Goal: Transaction & Acquisition: Book appointment/travel/reservation

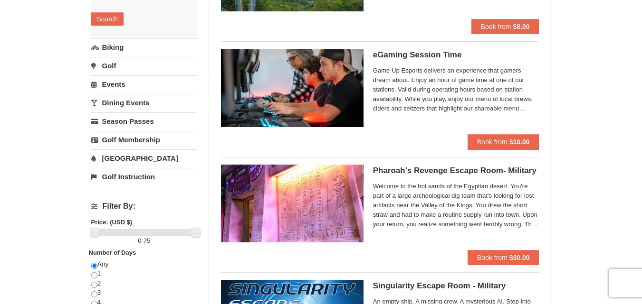
scroll to position [190, 0]
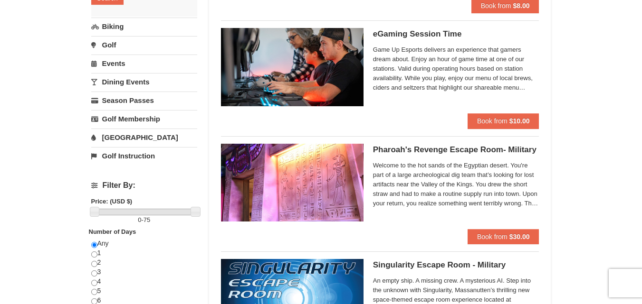
click at [493, 204] on span "Welcome to the hot sands of the Egyptian desert. You're part of a large archeol…" at bounding box center [456, 185] width 166 height 48
click at [468, 149] on h5 "Pharoah's Revenge Escape Room- Military Massanutten Escape Rooms & Virtual Real…" at bounding box center [456, 150] width 166 height 10
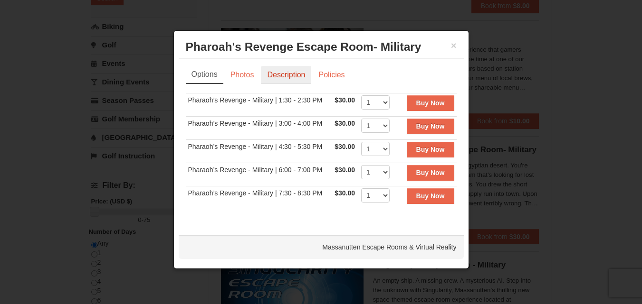
click at [277, 79] on link "Description" at bounding box center [286, 75] width 50 height 18
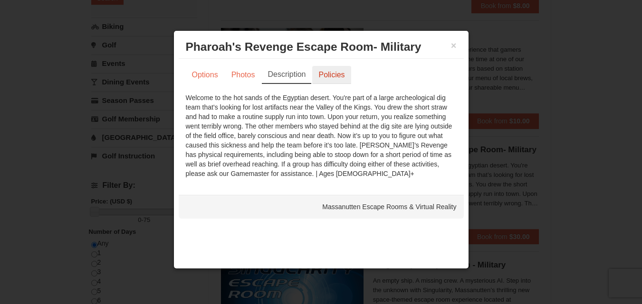
click at [333, 76] on link "Policies" at bounding box center [331, 75] width 38 height 18
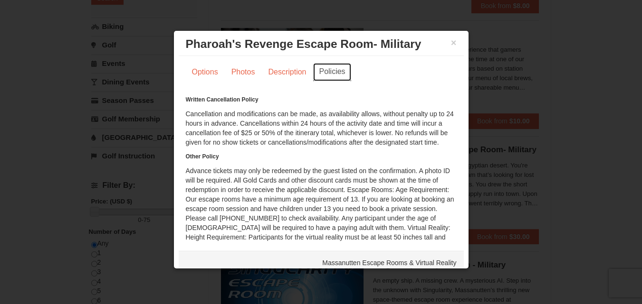
scroll to position [0, 0]
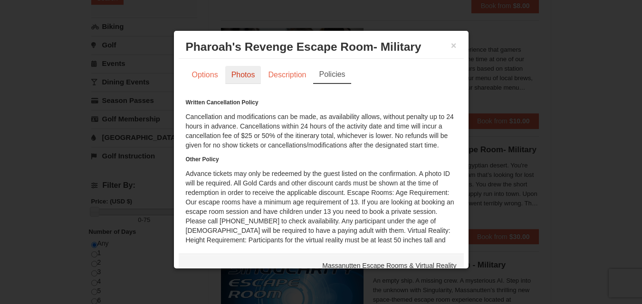
click at [231, 70] on link "Photos" at bounding box center [243, 75] width 36 height 18
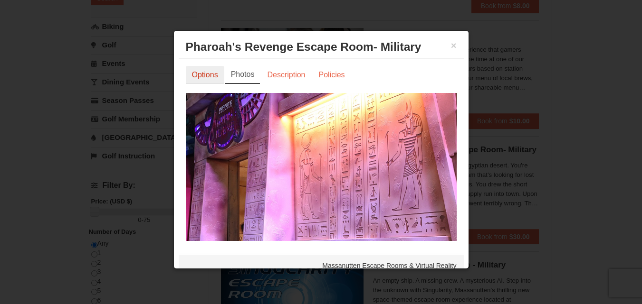
click at [191, 73] on link "Options" at bounding box center [205, 75] width 38 height 18
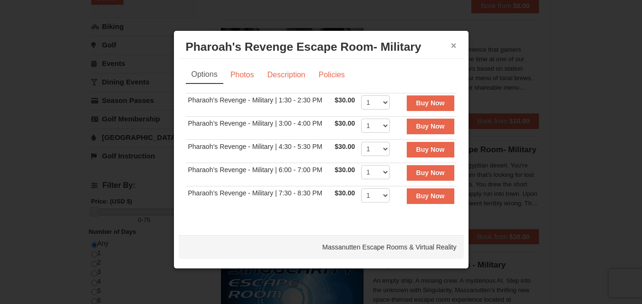
click at [451, 45] on button "×" at bounding box center [454, 46] width 6 height 10
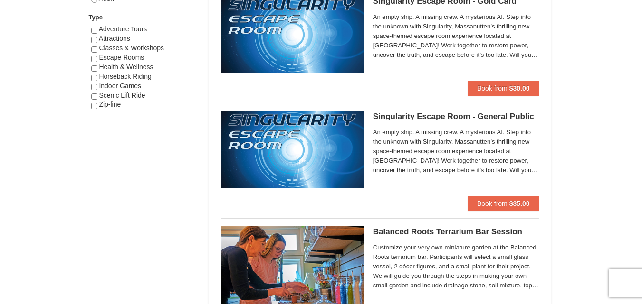
scroll to position [618, 0]
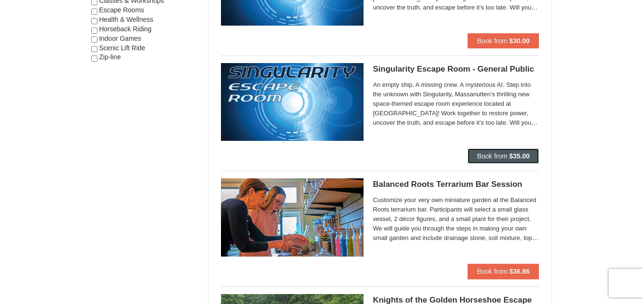
click at [483, 157] on span "Book from" at bounding box center [492, 156] width 30 height 8
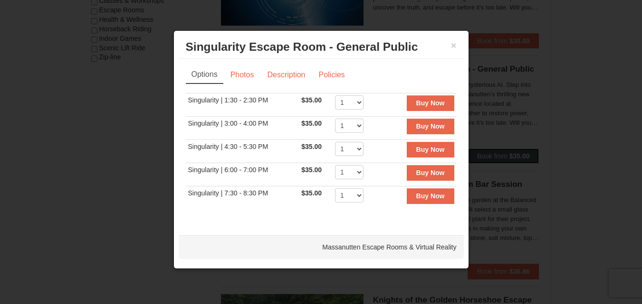
scroll to position [570, 0]
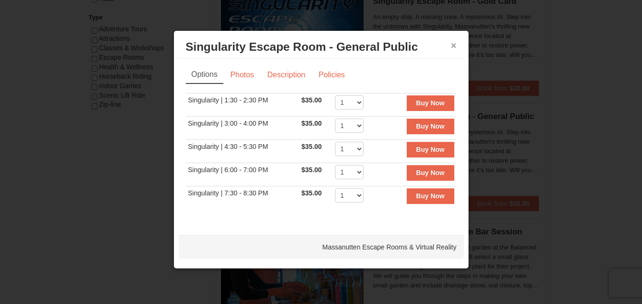
click at [453, 41] on button "×" at bounding box center [454, 46] width 6 height 10
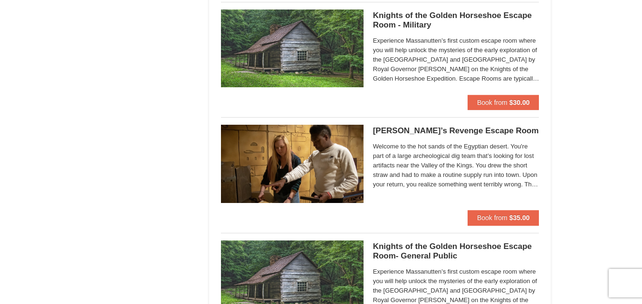
scroll to position [950, 0]
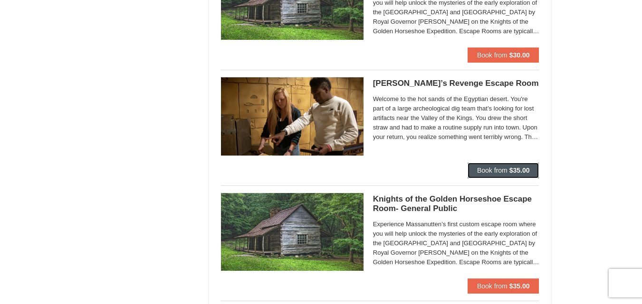
click at [528, 171] on strong "$35.00" at bounding box center [519, 171] width 20 height 8
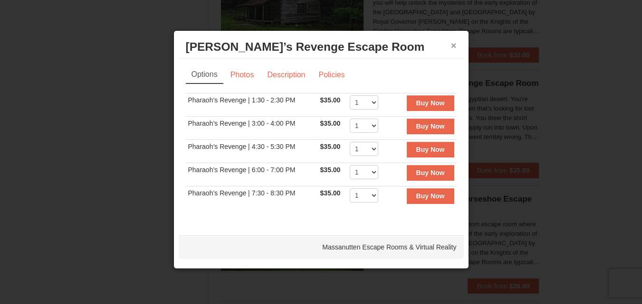
click at [452, 48] on button "×" at bounding box center [454, 46] width 6 height 10
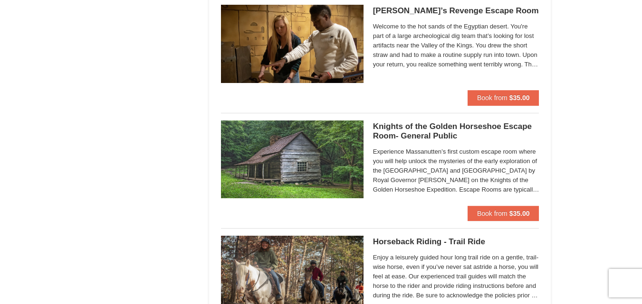
scroll to position [1045, 0]
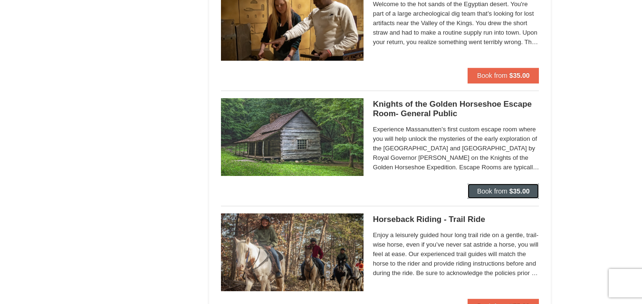
click at [514, 185] on button "Book from $35.00" at bounding box center [503, 191] width 72 height 15
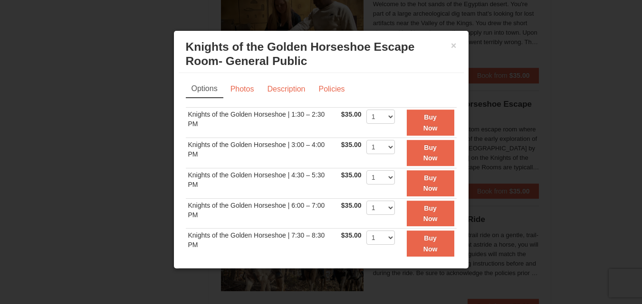
scroll to position [17, 0]
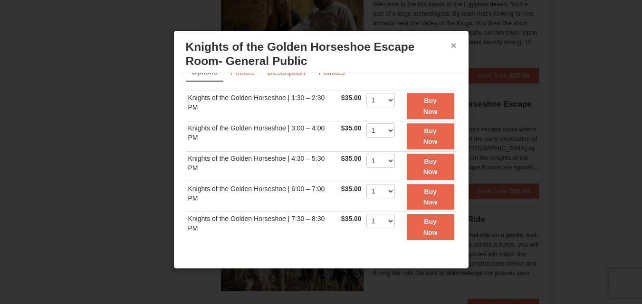
click at [451, 43] on button "×" at bounding box center [454, 46] width 6 height 10
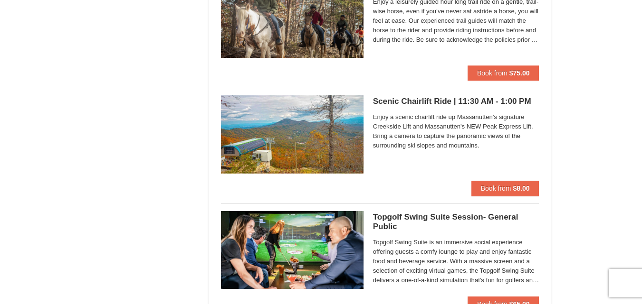
scroll to position [1283, 0]
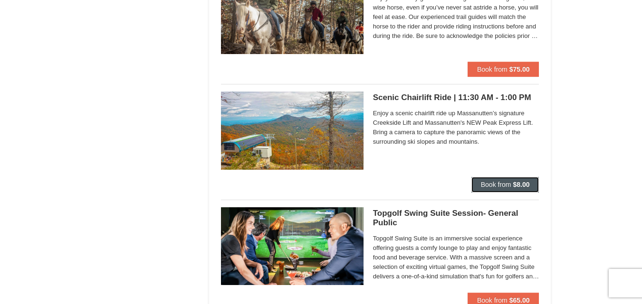
click at [492, 181] on span "Book from" at bounding box center [496, 185] width 30 height 8
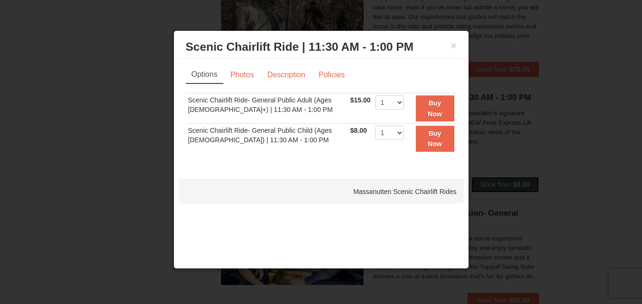
scroll to position [0, 0]
click at [451, 44] on button "×" at bounding box center [454, 46] width 6 height 10
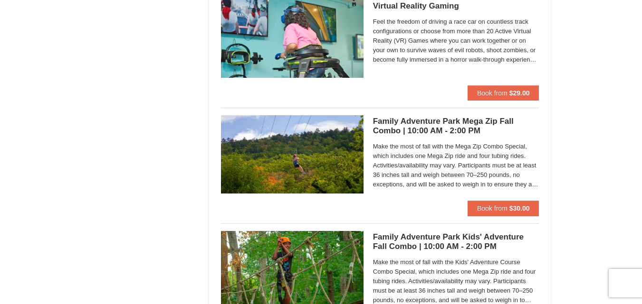
scroll to position [2090, 0]
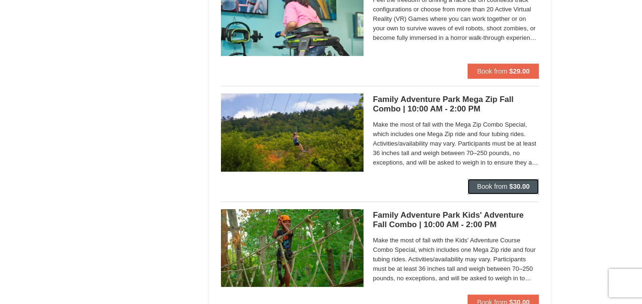
click at [532, 184] on button "Book from $30.00" at bounding box center [503, 186] width 72 height 15
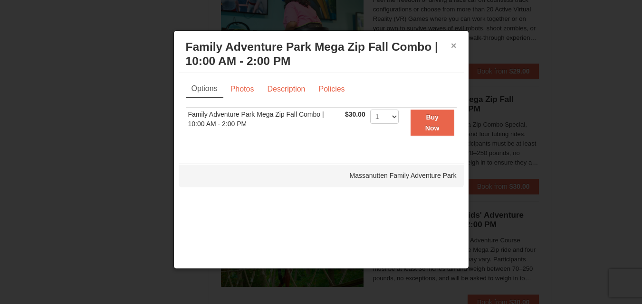
click at [454, 43] on button "×" at bounding box center [454, 46] width 6 height 10
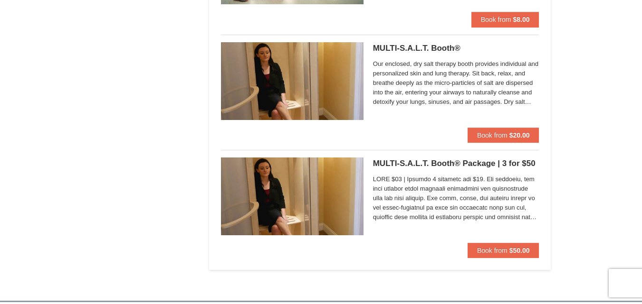
scroll to position [3088, 0]
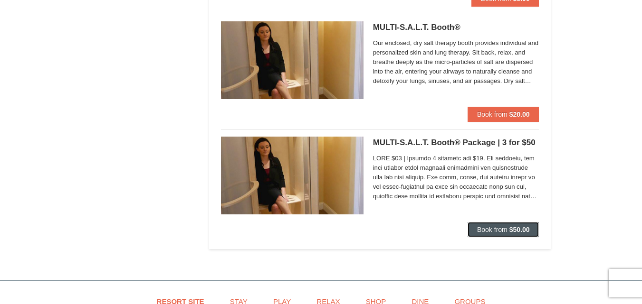
click at [510, 225] on button "Book from $50.00" at bounding box center [503, 229] width 72 height 15
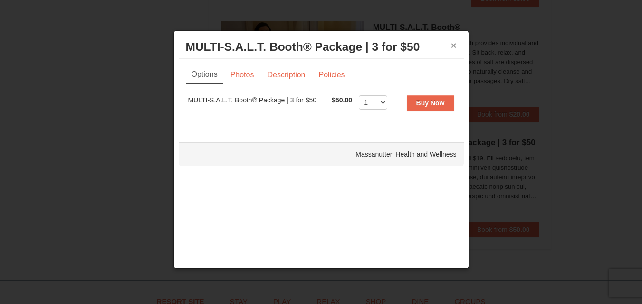
click at [453, 47] on button "×" at bounding box center [454, 46] width 6 height 10
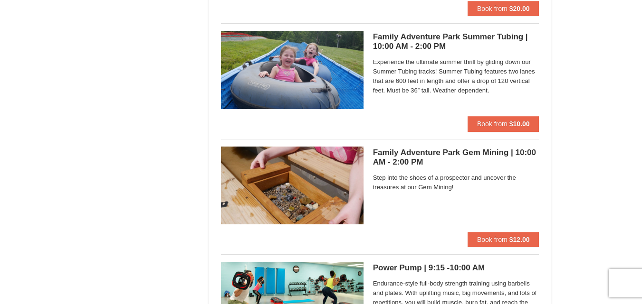
scroll to position [2708, 0]
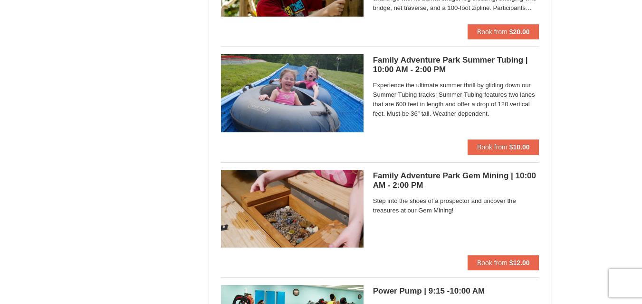
click at [439, 177] on h5 "Family Adventure Park Gem Mining | 10:00 AM - 2:00 PM Massanutten Family Advent…" at bounding box center [456, 180] width 166 height 19
click at [395, 177] on h5 "Family Adventure Park Gem Mining | 10:00 AM - 2:00 PM Massanutten Family Advent…" at bounding box center [456, 180] width 166 height 19
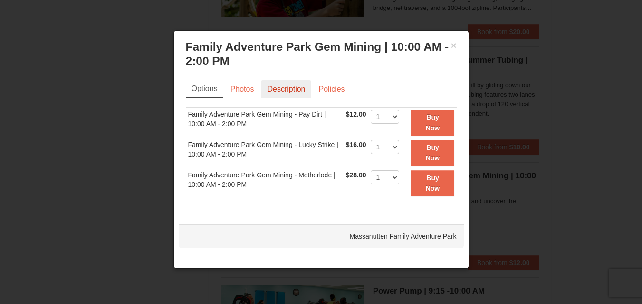
click at [288, 89] on link "Description" at bounding box center [286, 89] width 50 height 18
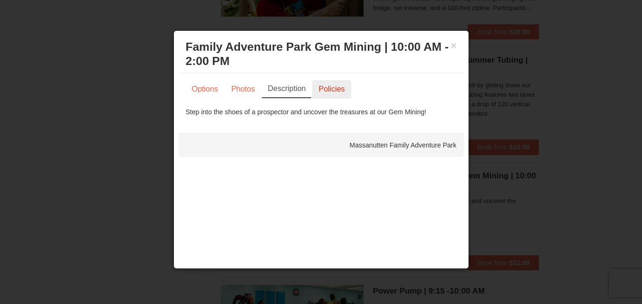
click at [318, 86] on link "Policies" at bounding box center [331, 89] width 38 height 18
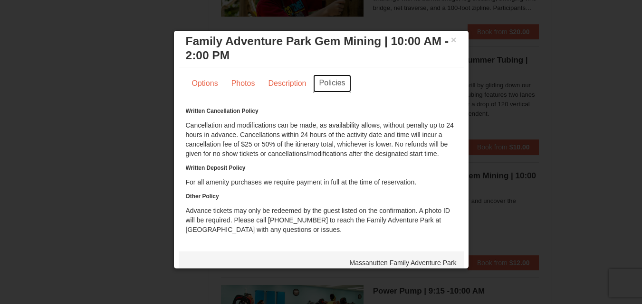
scroll to position [0, 0]
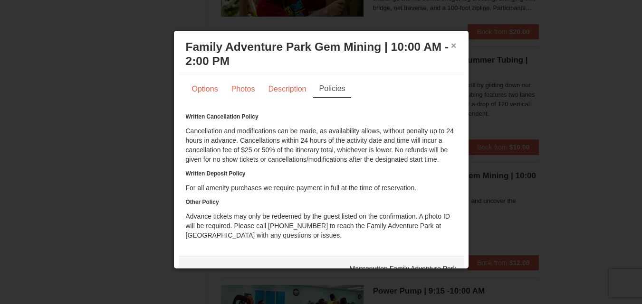
click at [451, 45] on button "×" at bounding box center [454, 46] width 6 height 10
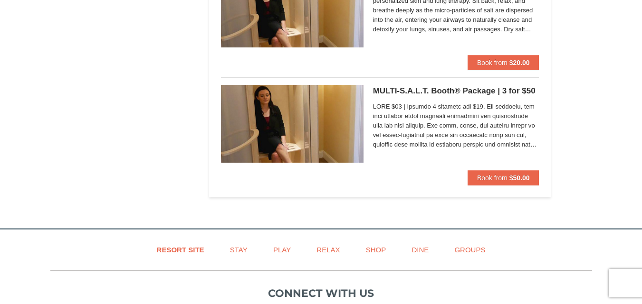
scroll to position [3135, 0]
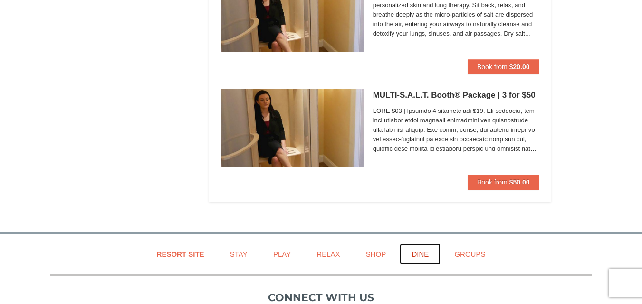
click at [424, 252] on link "Dine" at bounding box center [419, 254] width 41 height 21
